Goal: Find specific page/section: Find specific page/section

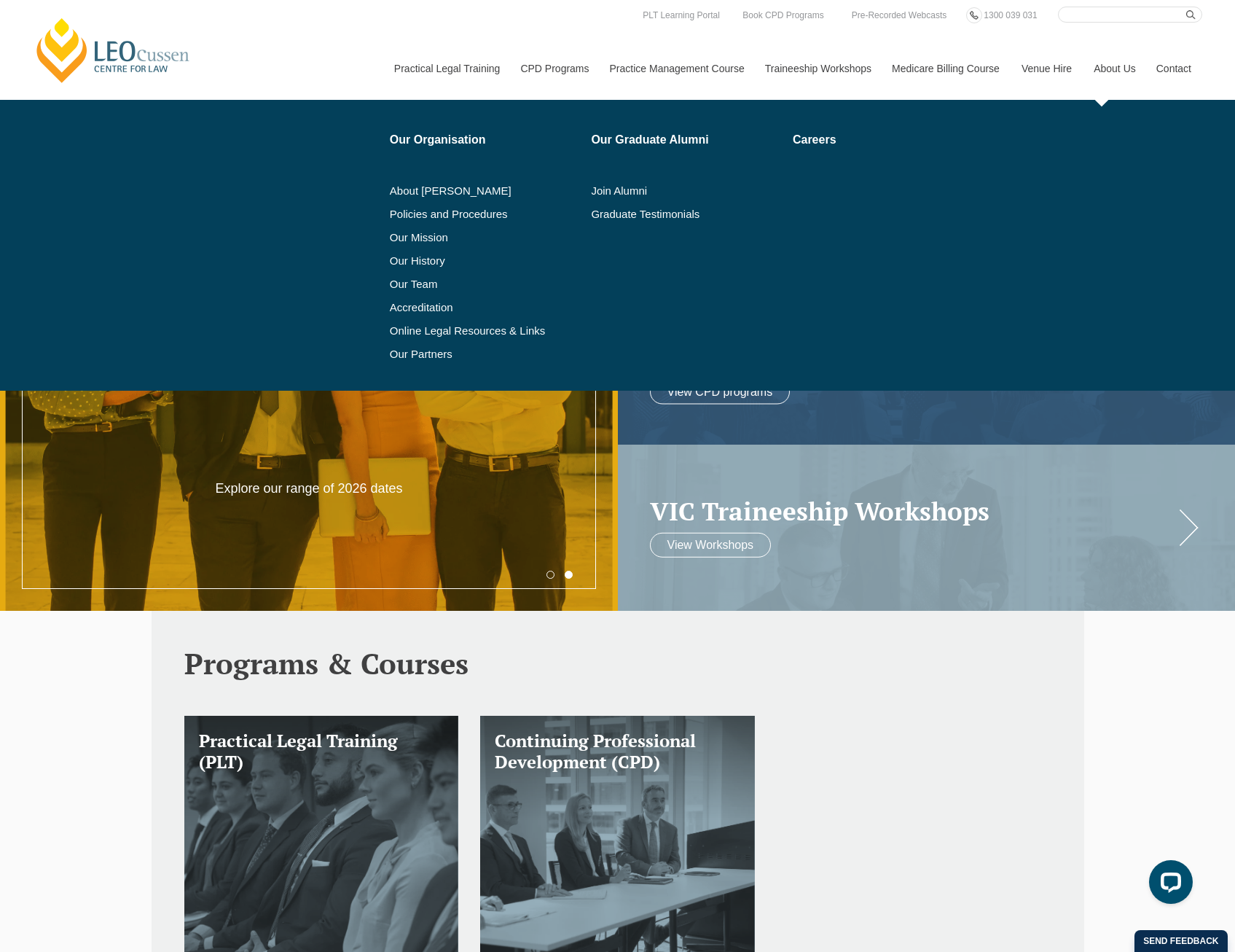
click at [1105, 62] on link "About Us" at bounding box center [1114, 68] width 63 height 63
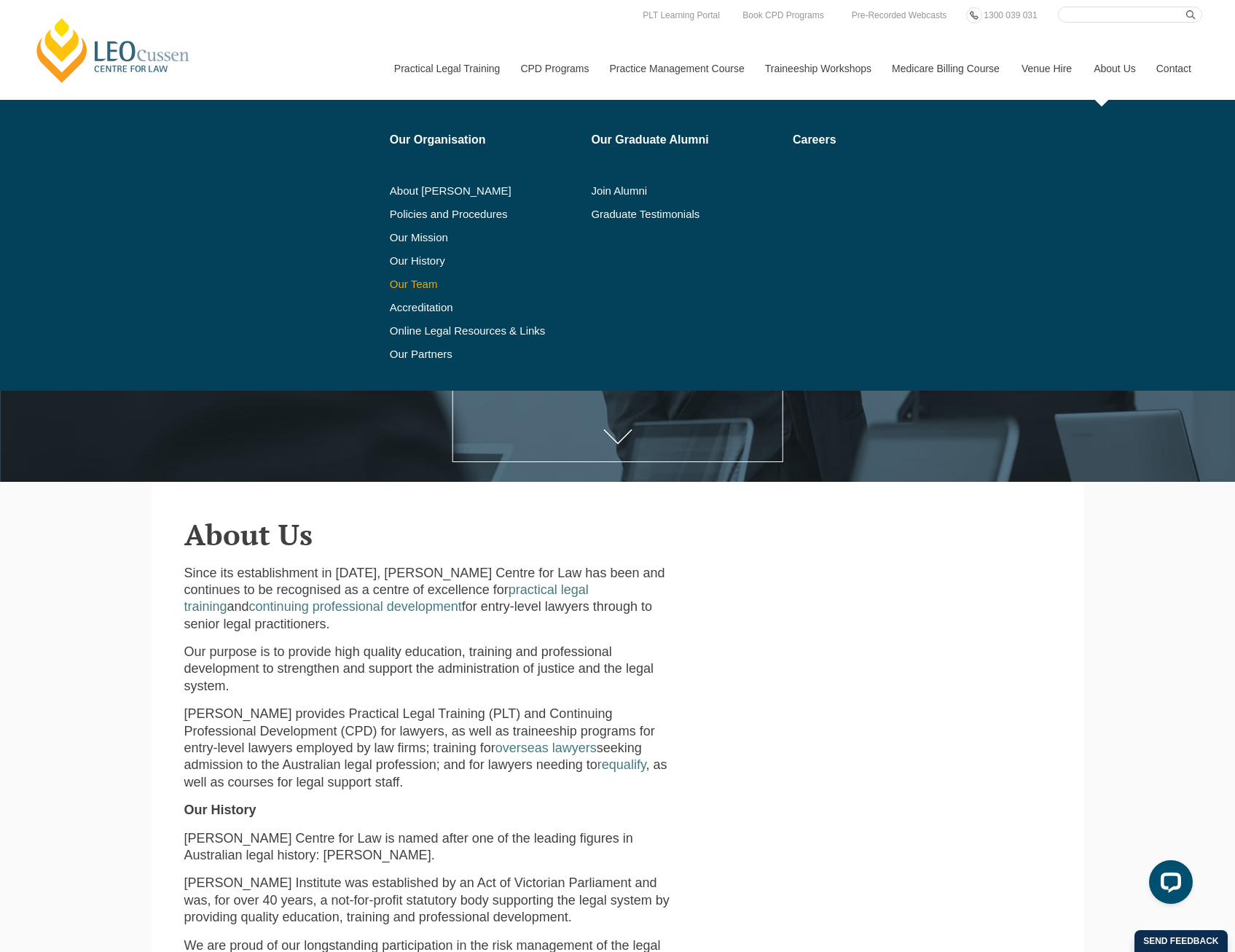
click at [403, 284] on link "Our Team" at bounding box center [486, 284] width 192 height 12
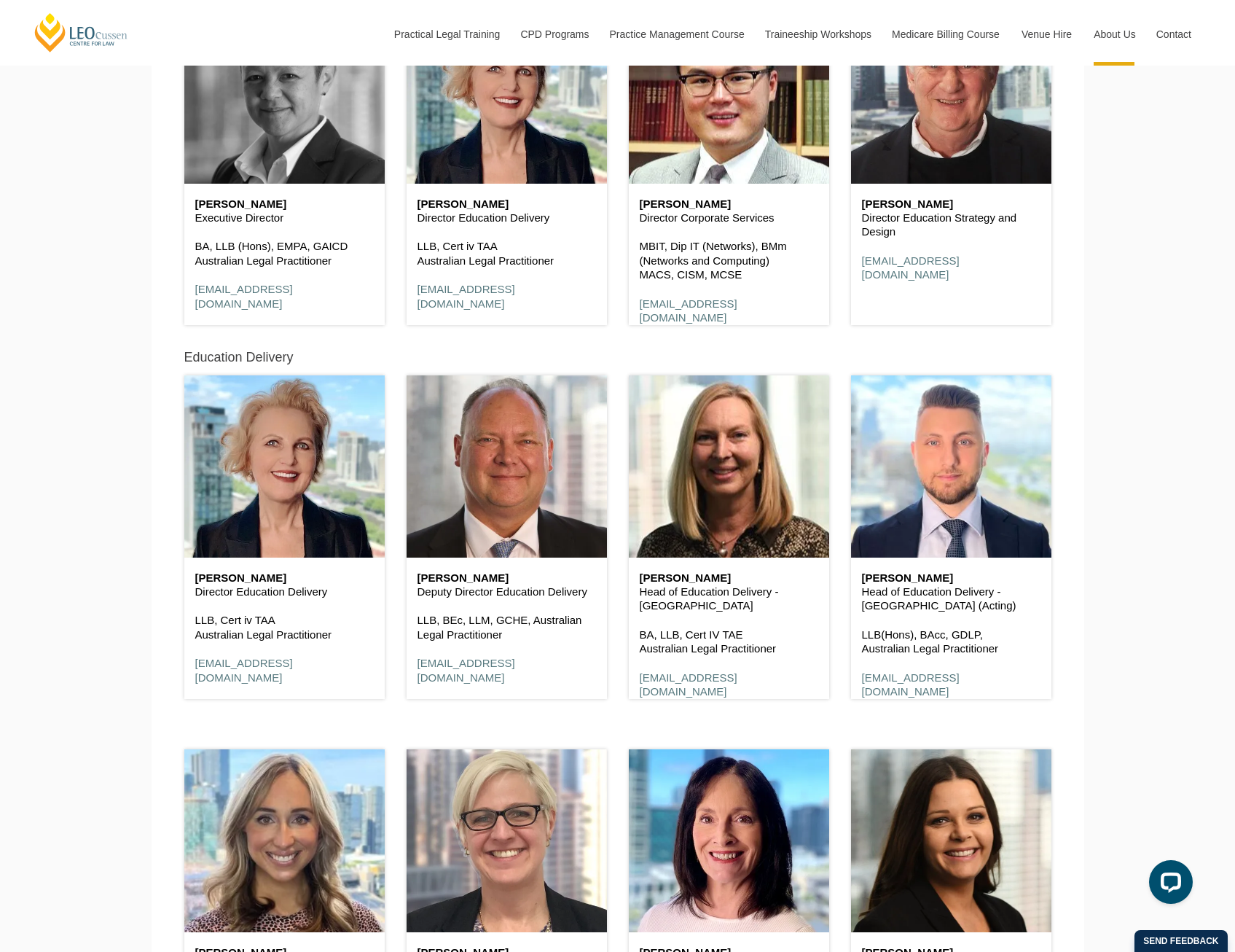
scroll to position [1093, 0]
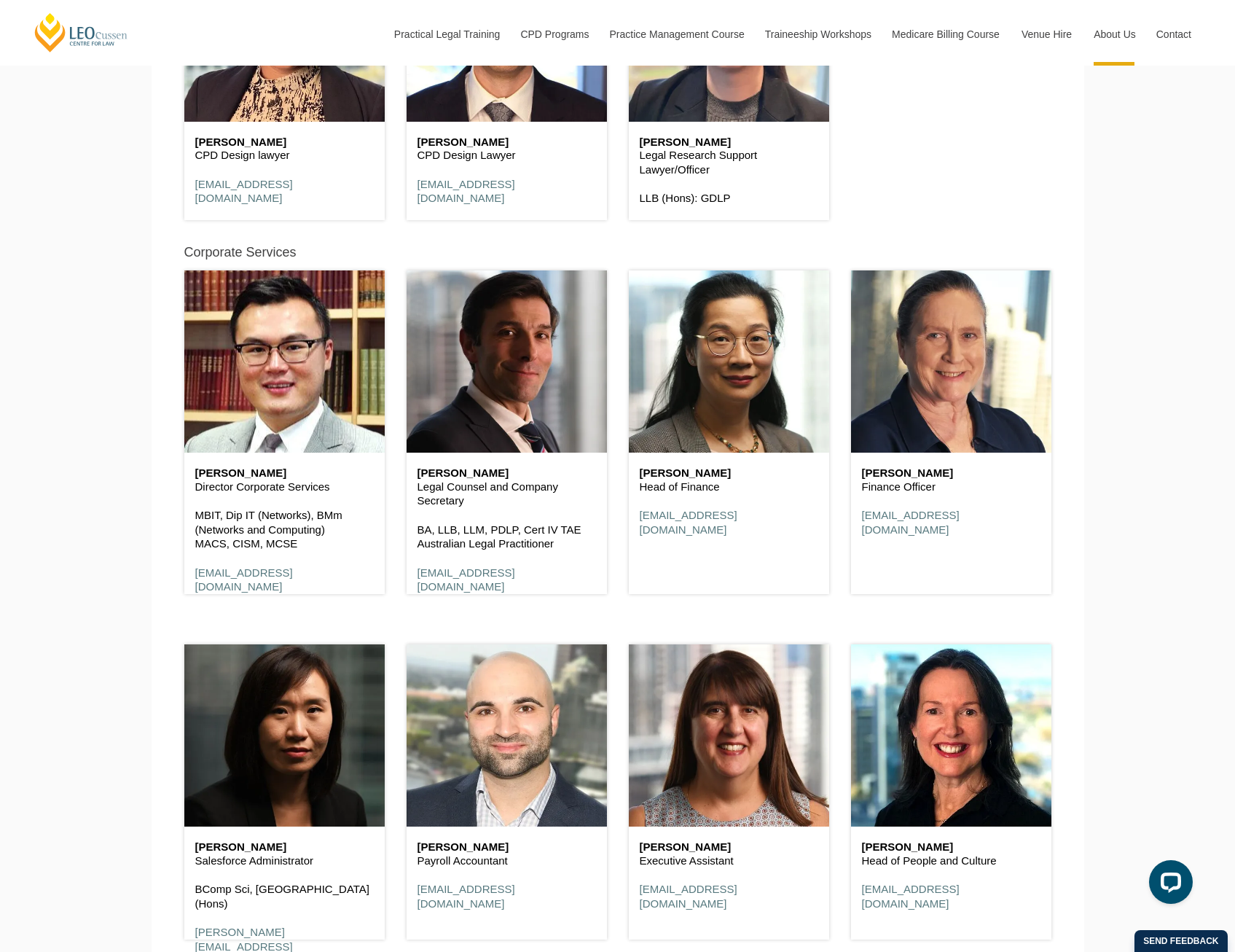
drag, startPoint x: 469, startPoint y: 509, endPoint x: 418, endPoint y: 494, distance: 53.2
click at [418, 494] on p "Legal Counsel and Company Secretary" at bounding box center [507, 494] width 179 height 29
drag, startPoint x: 418, startPoint y: 494, endPoint x: 436, endPoint y: 508, distance: 22.8
